Goal: Task Accomplishment & Management: Manage account settings

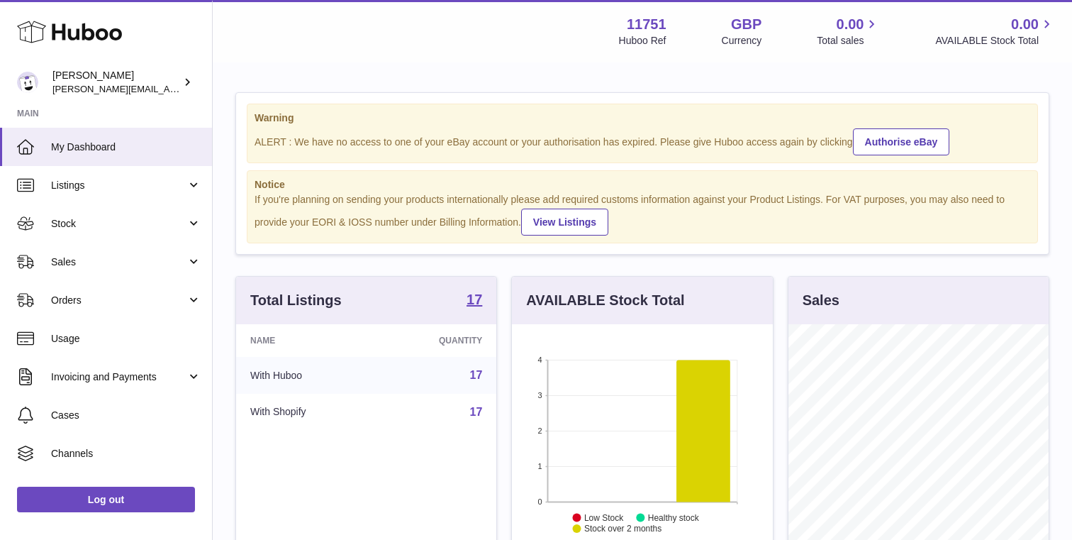
scroll to position [221, 260]
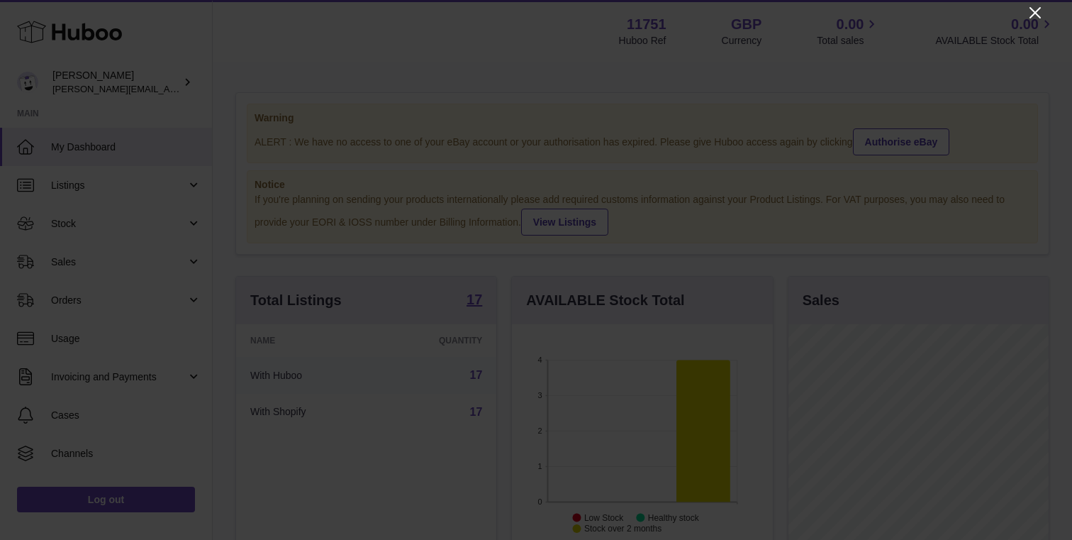
click at [1038, 10] on icon "Close" at bounding box center [1035, 12] width 11 height 11
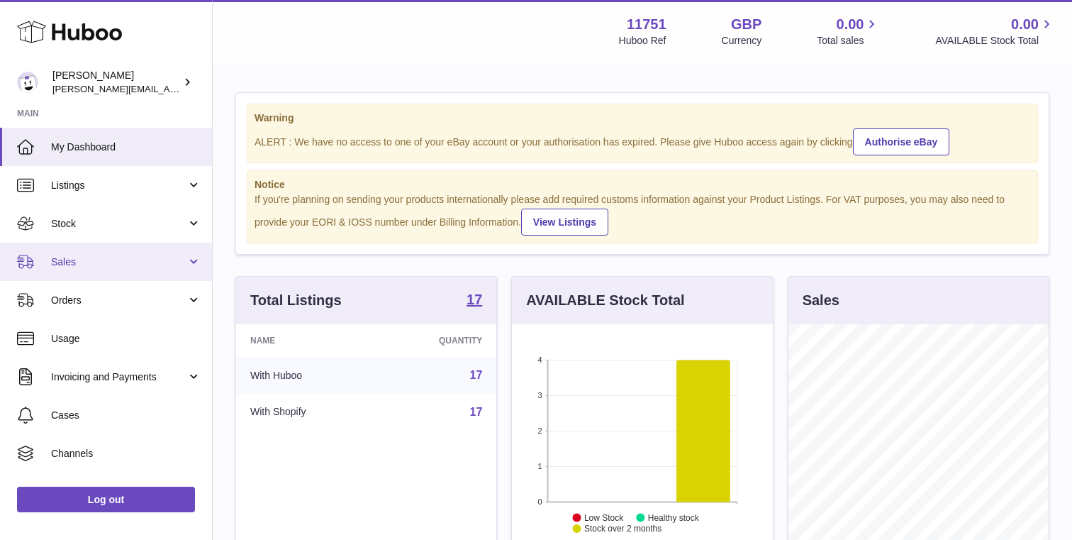
click at [81, 260] on span "Sales" at bounding box center [118, 261] width 135 height 13
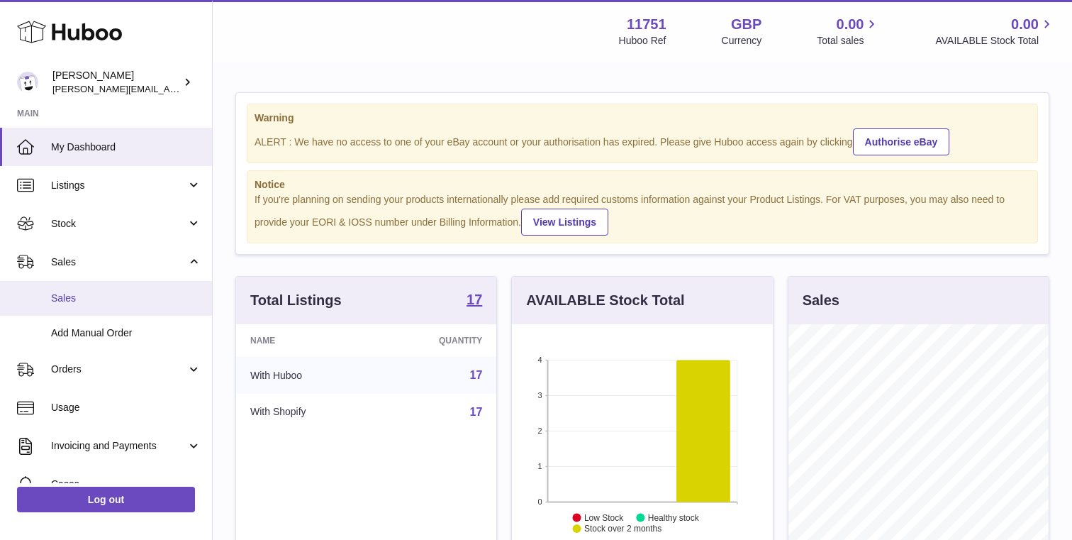
click at [65, 314] on link "Sales" at bounding box center [106, 298] width 212 height 35
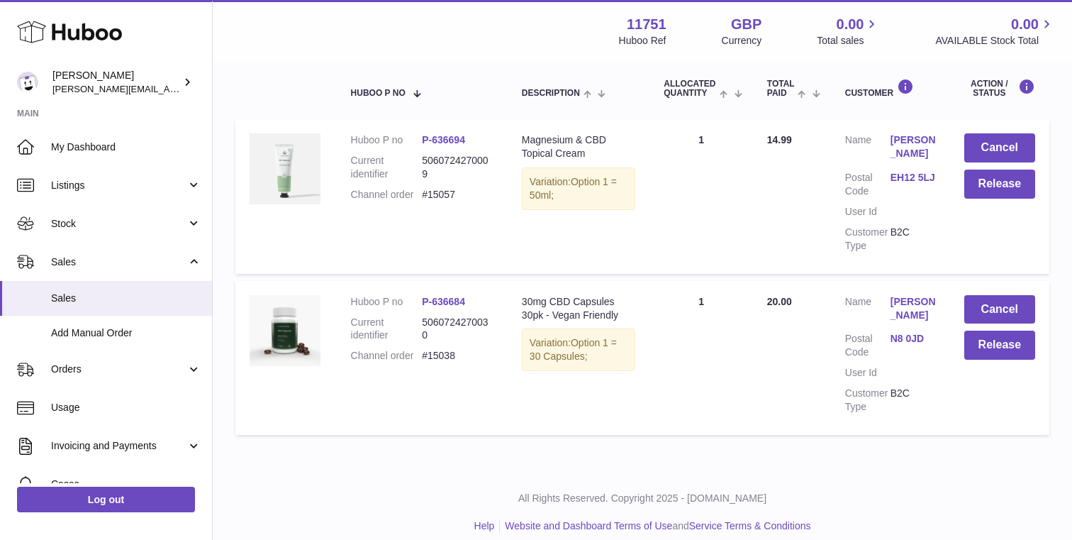
scroll to position [238, 0]
click at [1011, 193] on button "Release" at bounding box center [1000, 183] width 71 height 29
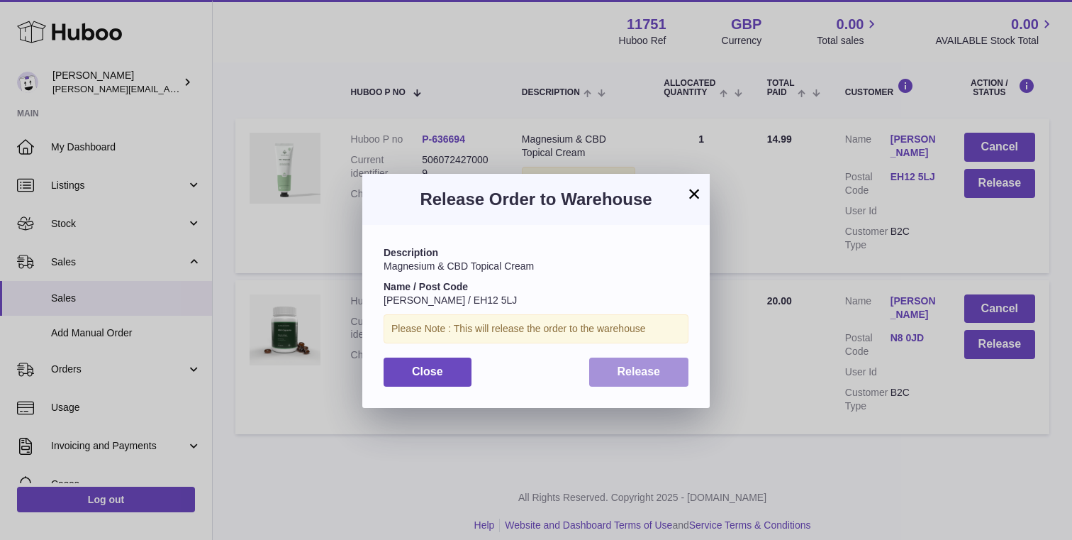
click at [650, 377] on span "Release" at bounding box center [639, 371] width 43 height 12
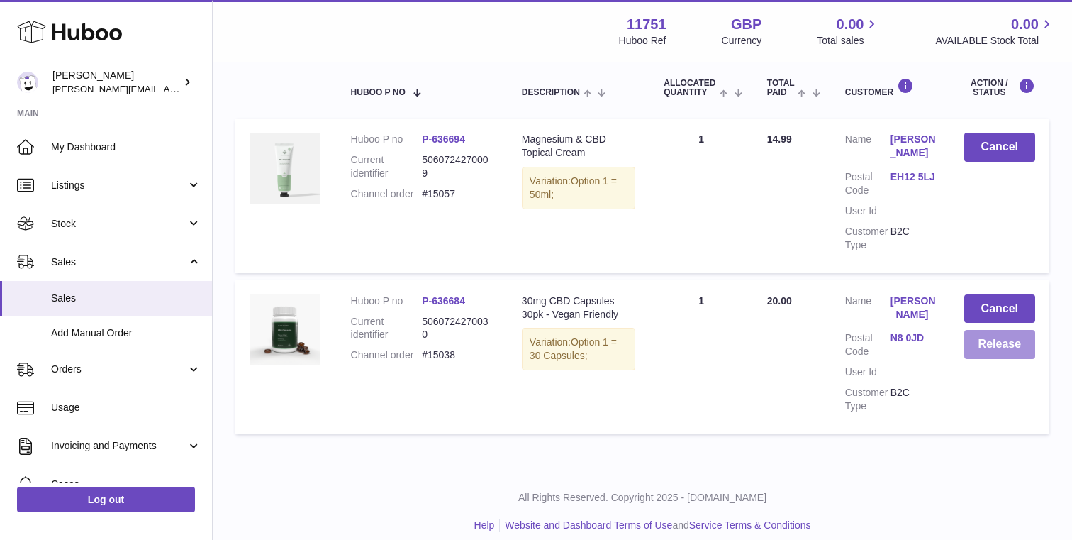
click at [1006, 342] on button "Release" at bounding box center [1000, 344] width 71 height 29
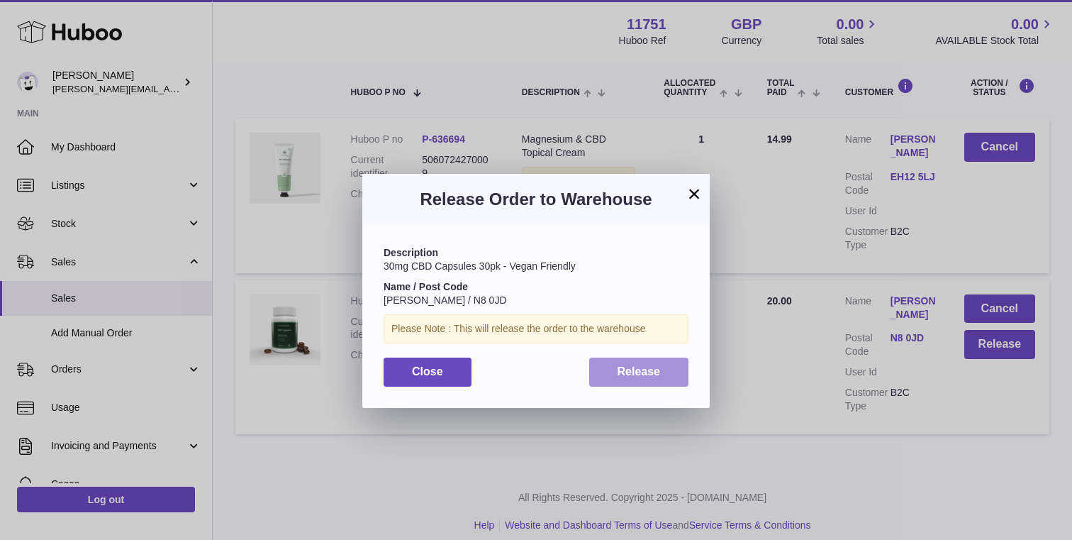
click at [614, 379] on button "Release" at bounding box center [639, 371] width 100 height 29
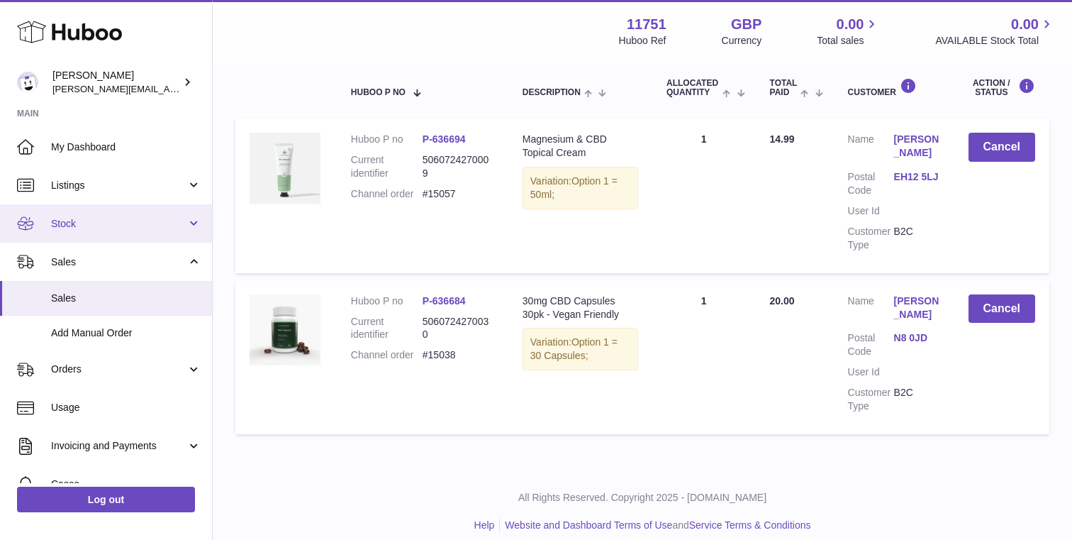
click at [87, 223] on span "Stock" at bounding box center [118, 223] width 135 height 13
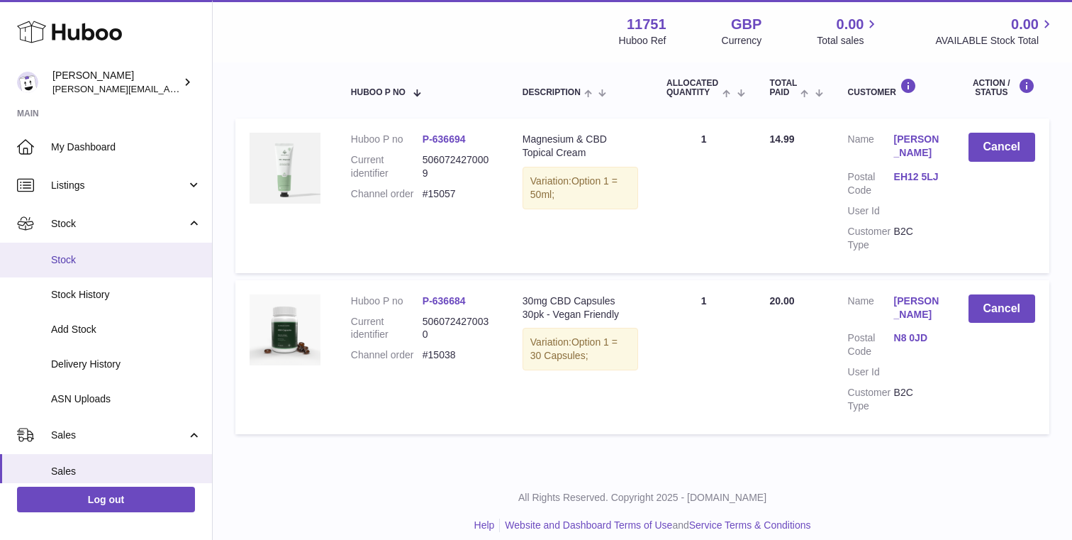
click at [74, 249] on link "Stock" at bounding box center [106, 260] width 212 height 35
click at [94, 270] on link "Stock" at bounding box center [106, 260] width 212 height 35
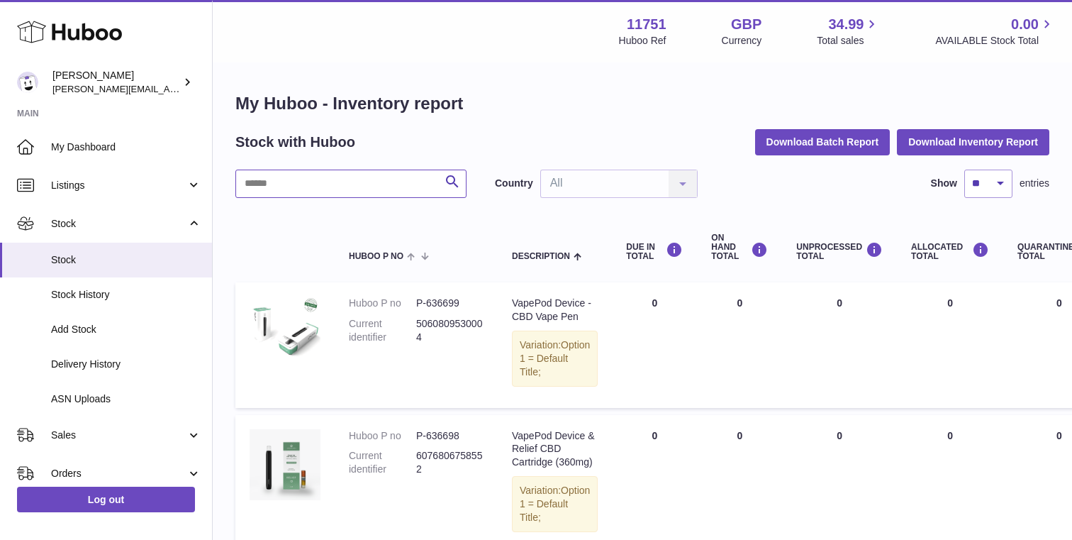
click at [347, 182] on input "text" at bounding box center [350, 184] width 231 height 28
type input "********"
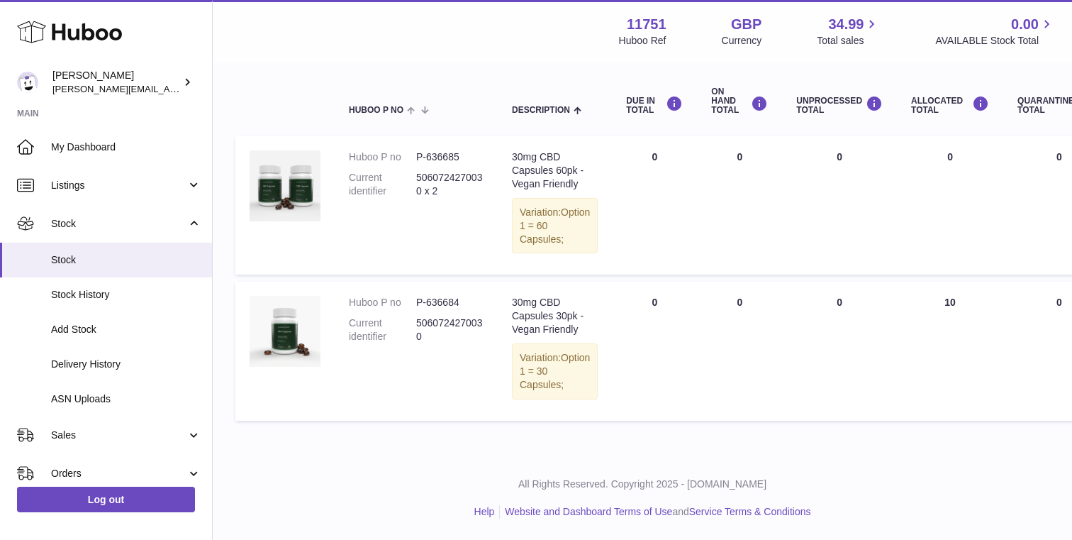
scroll to position [168, 0]
drag, startPoint x: 696, startPoint y: 382, endPoint x: 934, endPoint y: 335, distance: 242.3
click at [934, 335] on tbody "Huboo P no P-636685 Current identifier 5060724270030 x 2 Description 30mg CBD C…" at bounding box center [895, 278] width 1321 height 284
click at [934, 335] on td "ALLOCATED Total 10" at bounding box center [950, 351] width 106 height 138
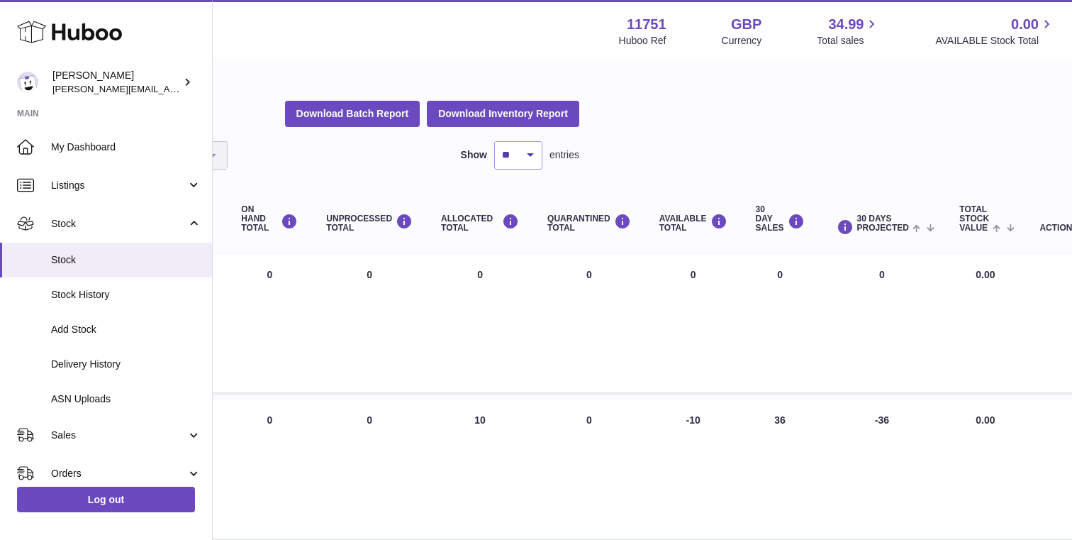
scroll to position [57, 470]
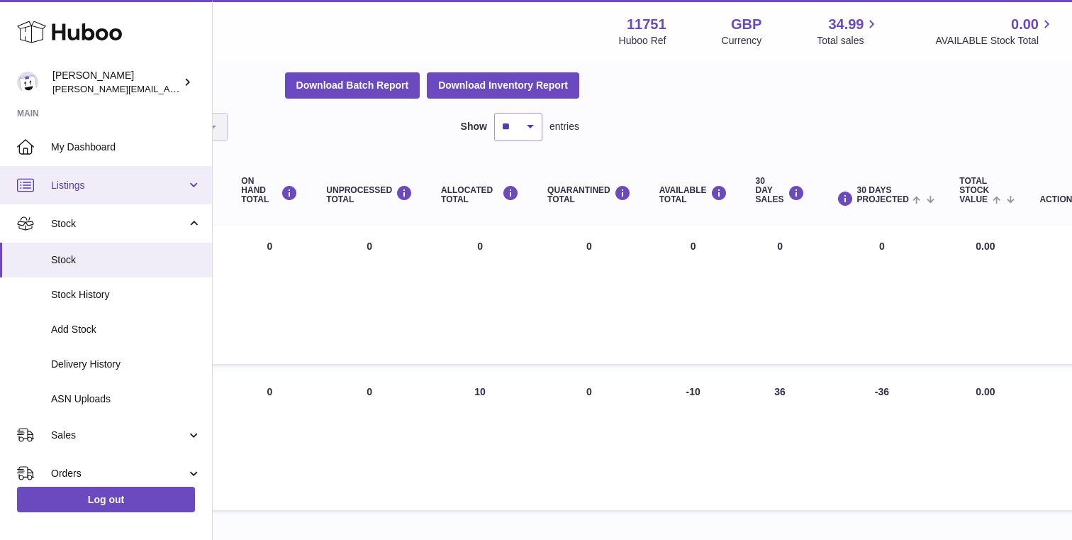
click at [95, 187] on span "Listings" at bounding box center [118, 185] width 135 height 13
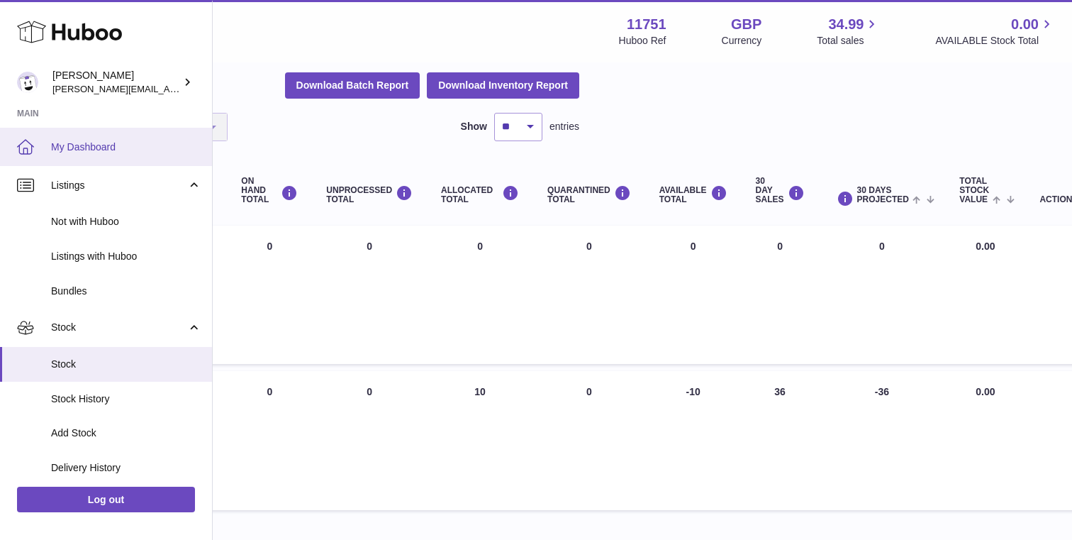
click at [86, 160] on link "My Dashboard" at bounding box center [106, 147] width 212 height 38
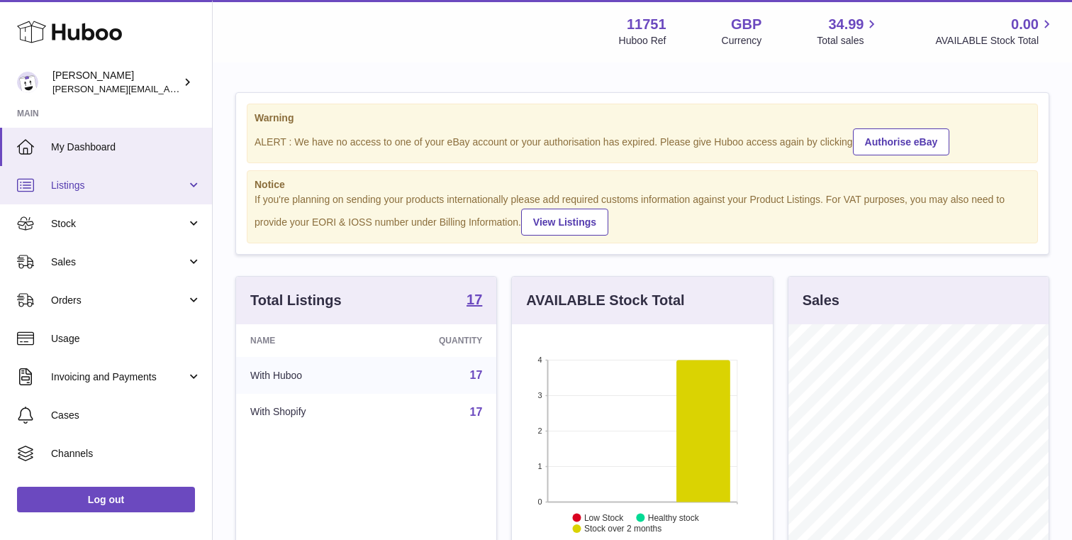
scroll to position [221, 260]
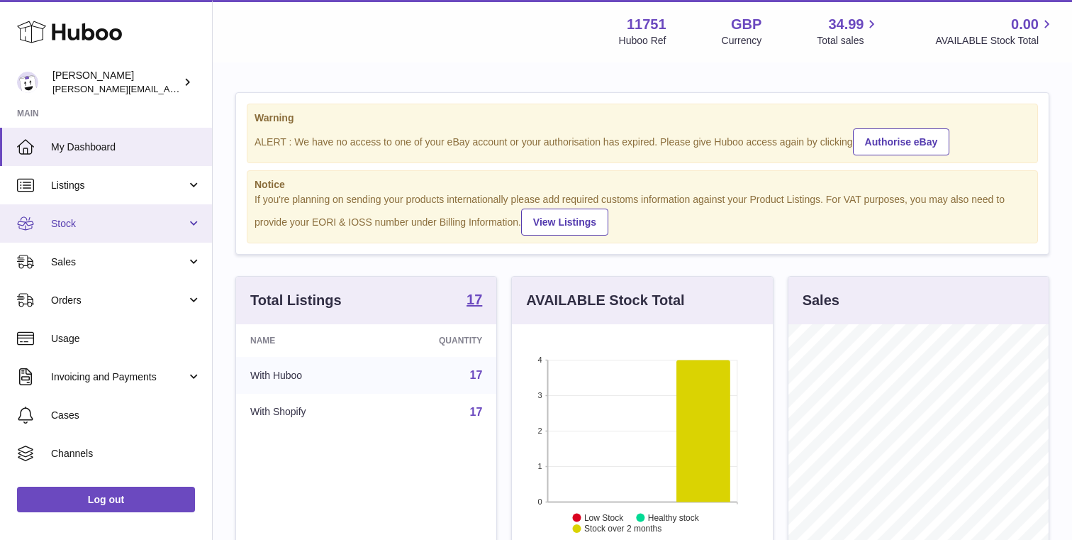
click at [88, 228] on span "Stock" at bounding box center [118, 223] width 135 height 13
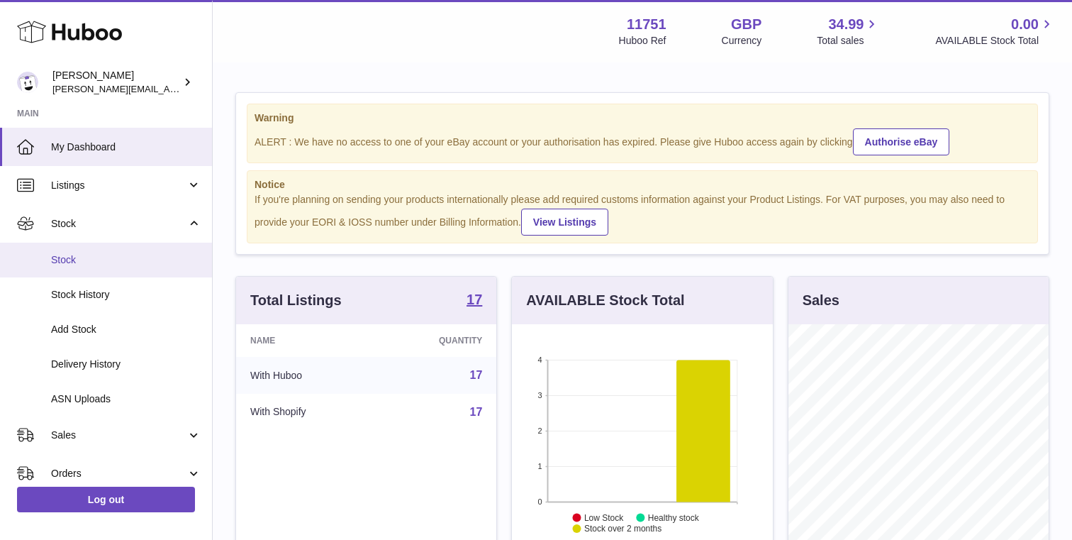
click at [78, 265] on span "Stock" at bounding box center [126, 259] width 150 height 13
